Goal: Entertainment & Leisure: Consume media (video, audio)

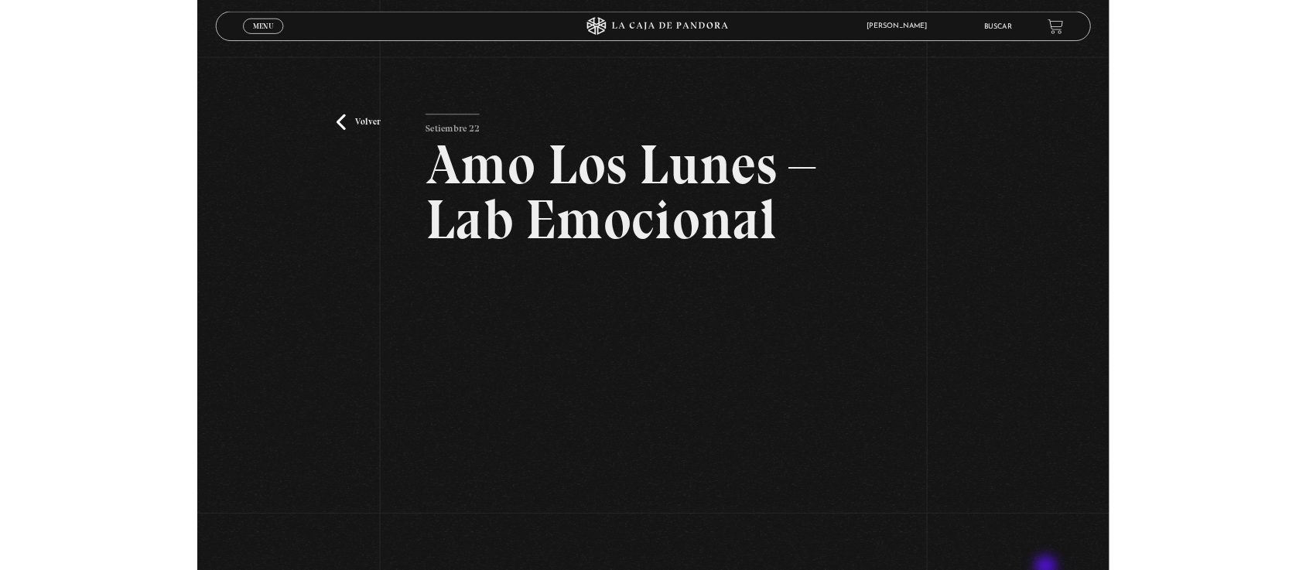
scroll to position [128, 0]
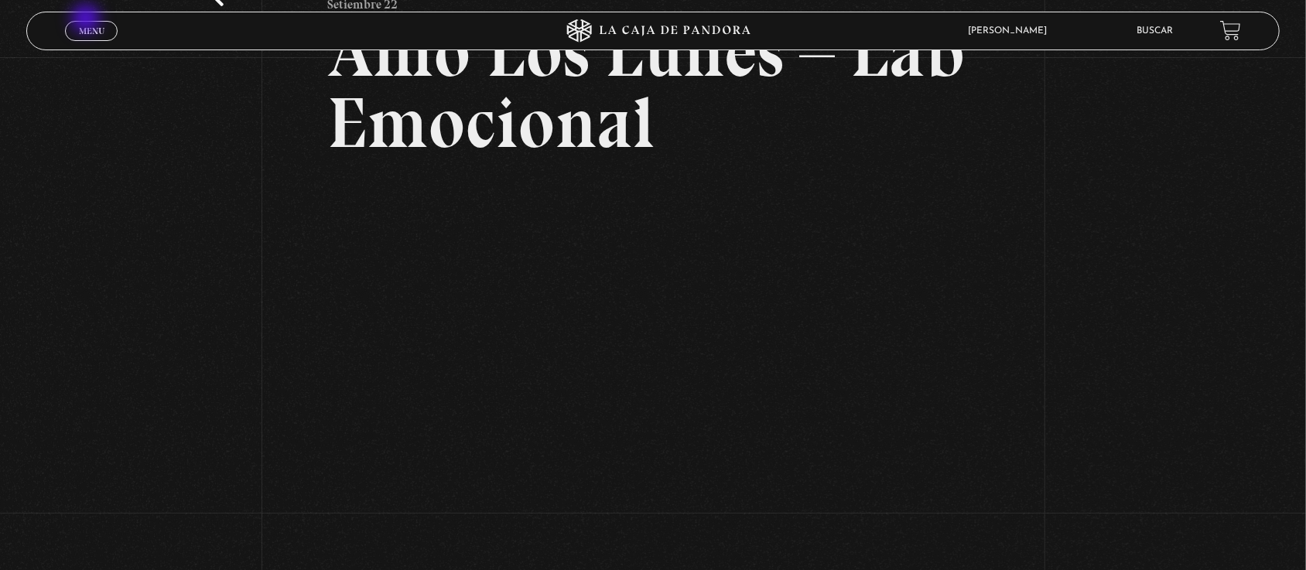
drag, startPoint x: 143, startPoint y: 25, endPoint x: 83, endPoint y: 19, distance: 60.6
click at [83, 19] on div "Menu Cerrar" at bounding box center [261, 30] width 392 height 37
click at [84, 31] on span "Menu" at bounding box center [92, 30] width 26 height 9
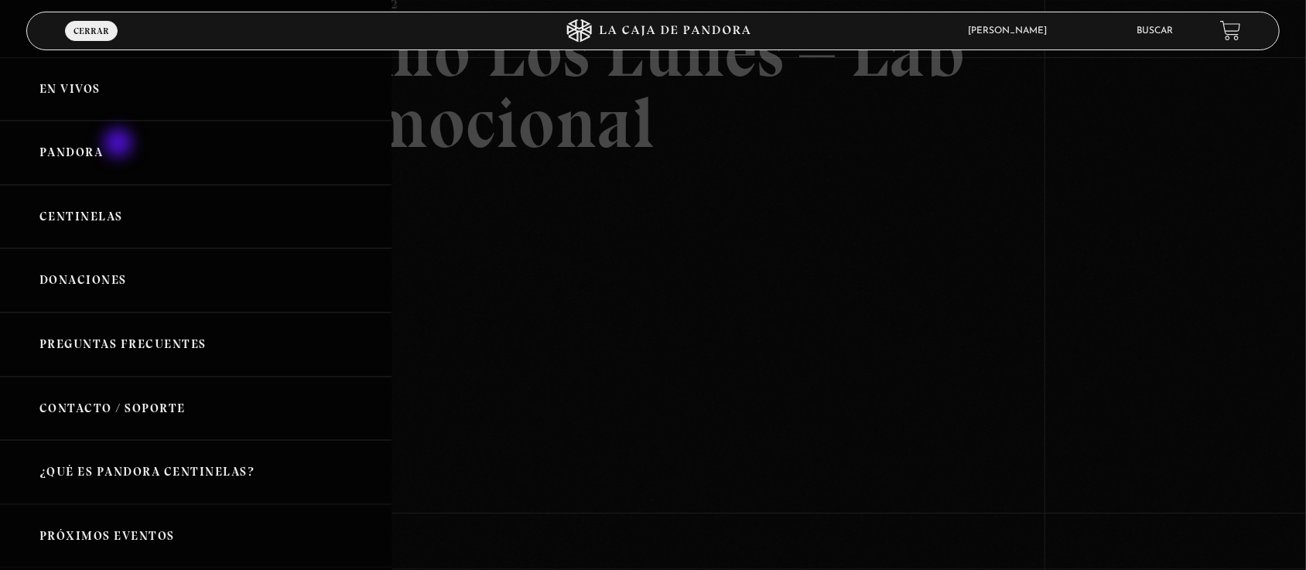
click at [120, 145] on link "Pandora" at bounding box center [196, 153] width 392 height 64
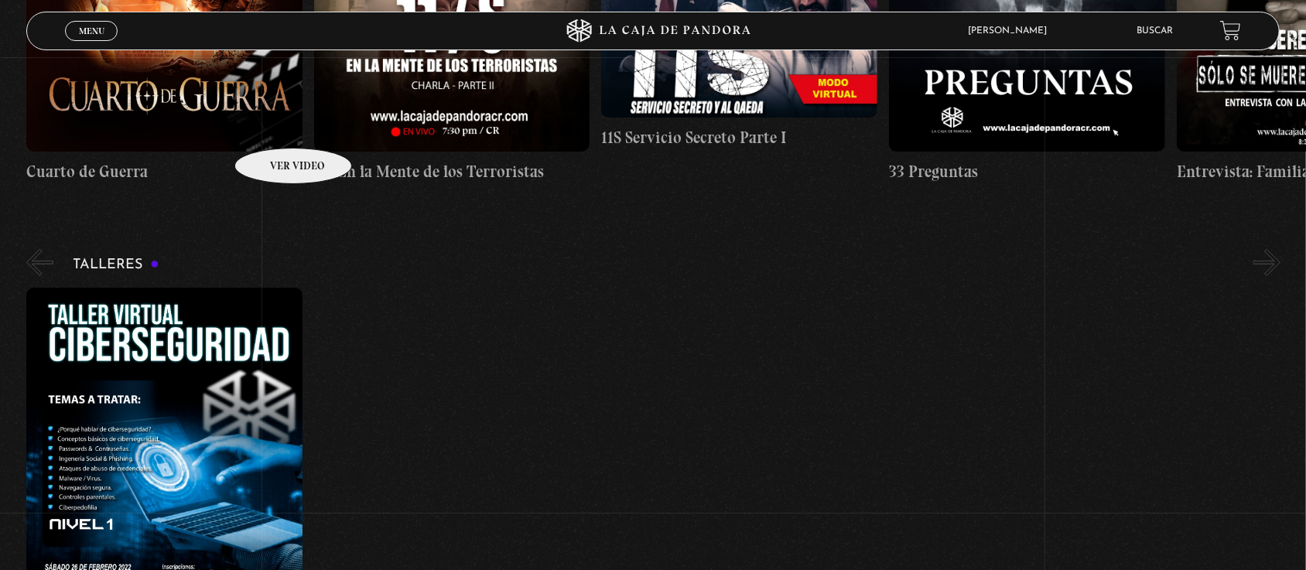
scroll to position [498, 0]
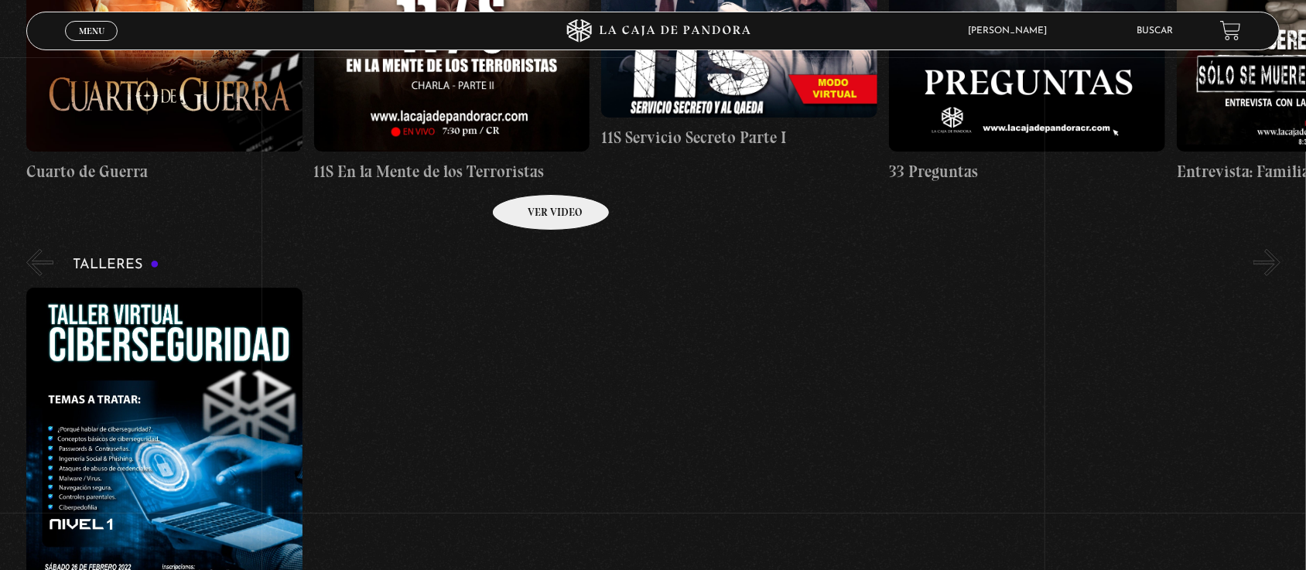
click at [531, 170] on h4 "11S En la Mente de los Terroristas" at bounding box center [452, 171] width 276 height 25
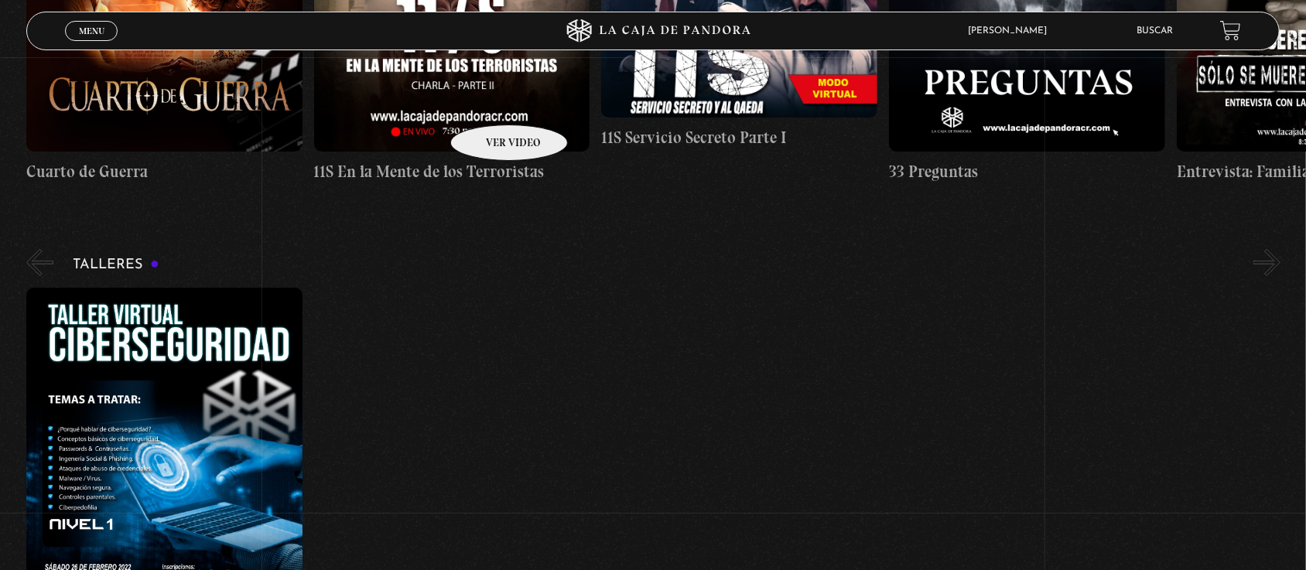
click at [477, 94] on figure at bounding box center [452, 13] width 276 height 275
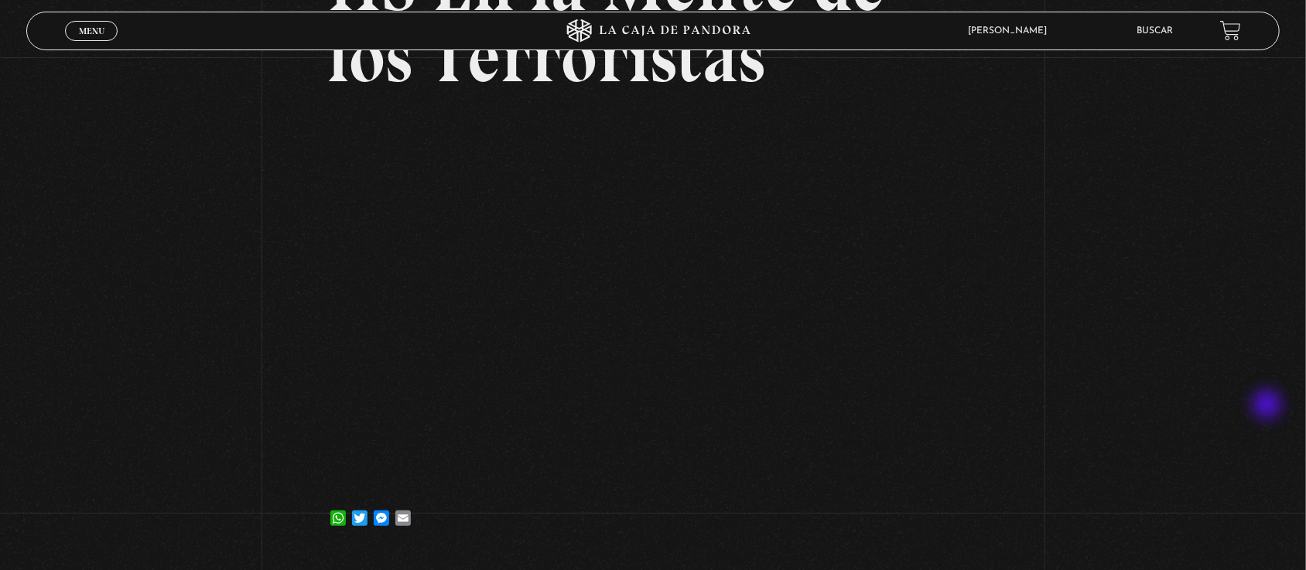
drag, startPoint x: 1309, startPoint y: 339, endPoint x: 1267, endPoint y: 408, distance: 81.0
click at [1267, 408] on html "ingresar al sitio Ver Video Más Información Solicitar Por favor coloque su disp…" at bounding box center [653, 289] width 1306 height 966
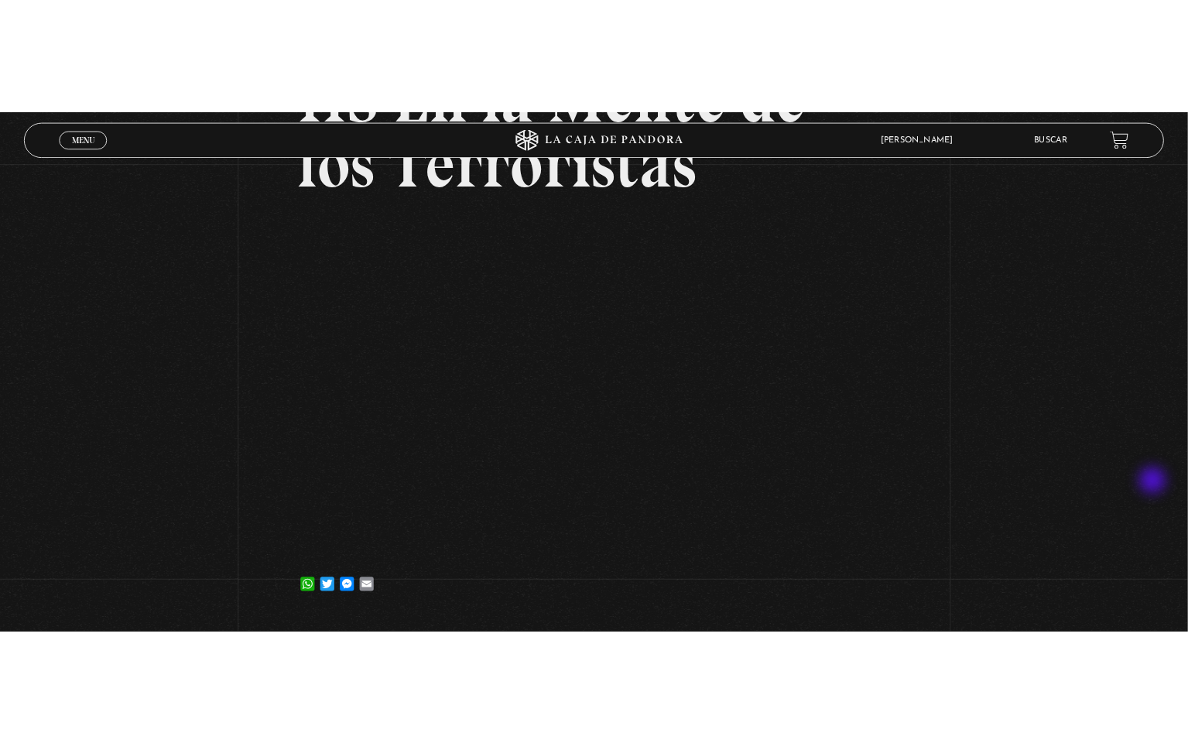
scroll to position [197, 0]
